Goal: Transaction & Acquisition: Purchase product/service

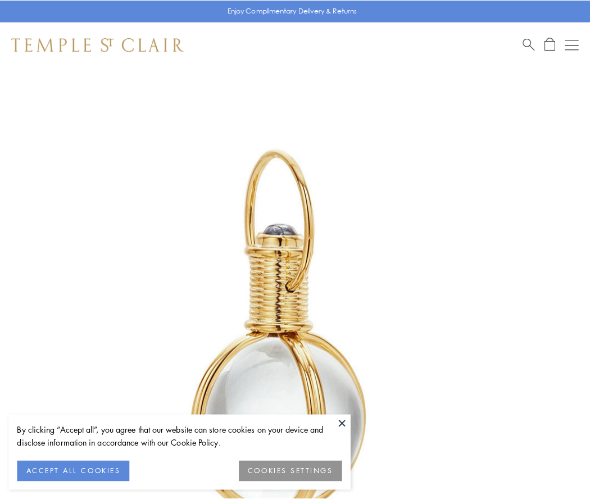
scroll to position [293, 0]
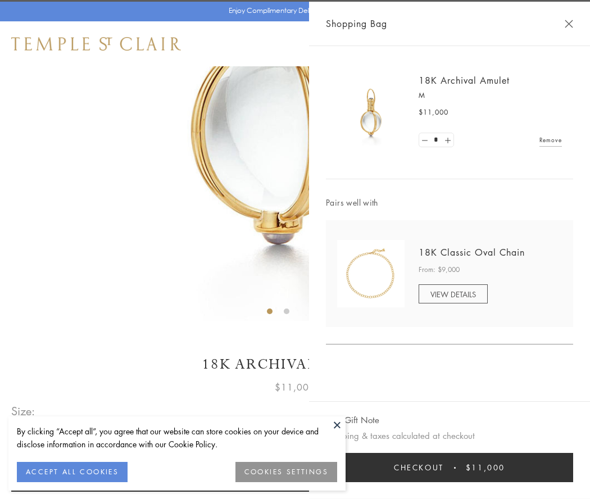
click at [450, 468] on button "Checkout $11,000" at bounding box center [449, 467] width 247 height 29
